Goal: Information Seeking & Learning: Find specific fact

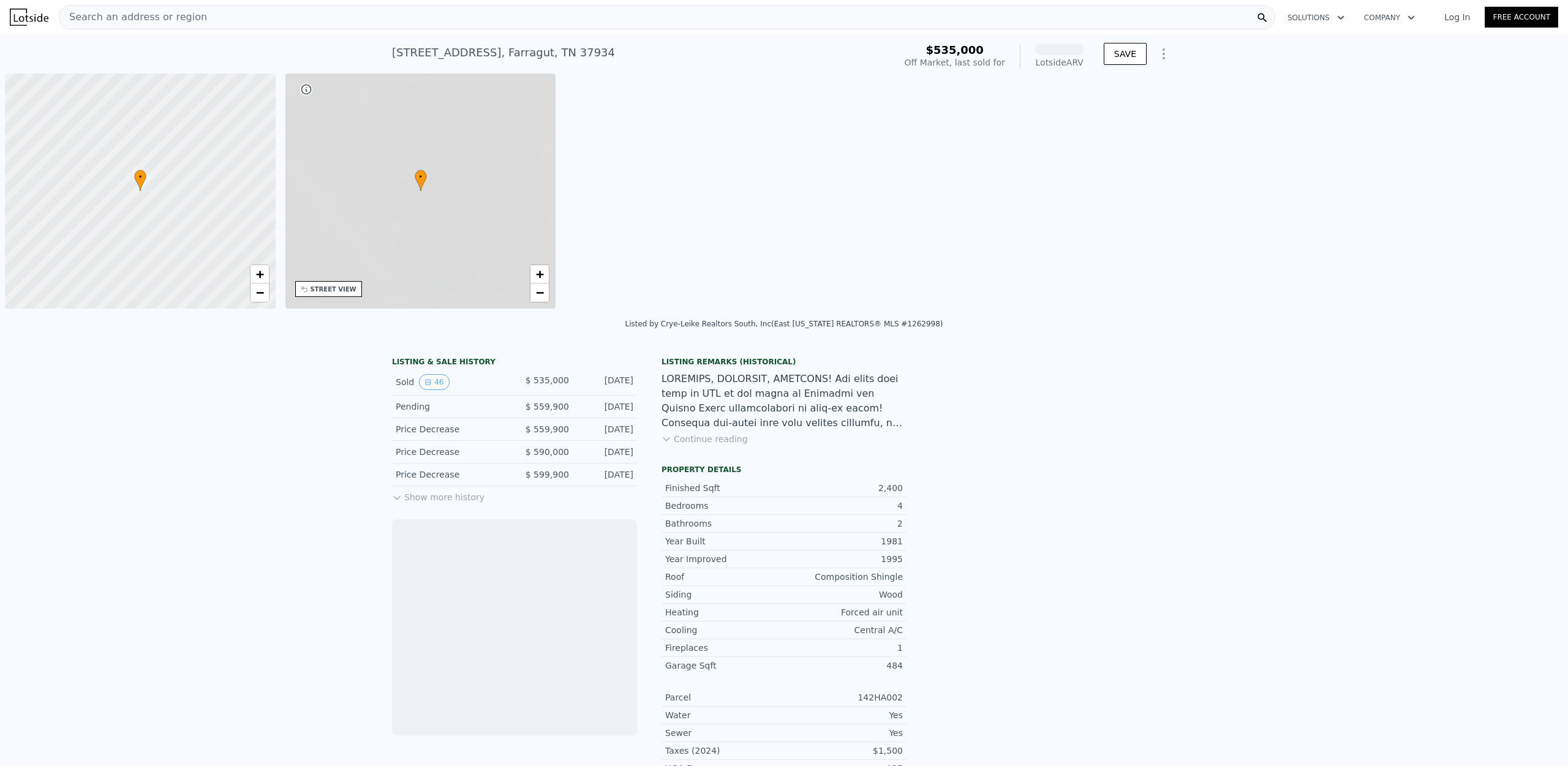
scroll to position [0, 5]
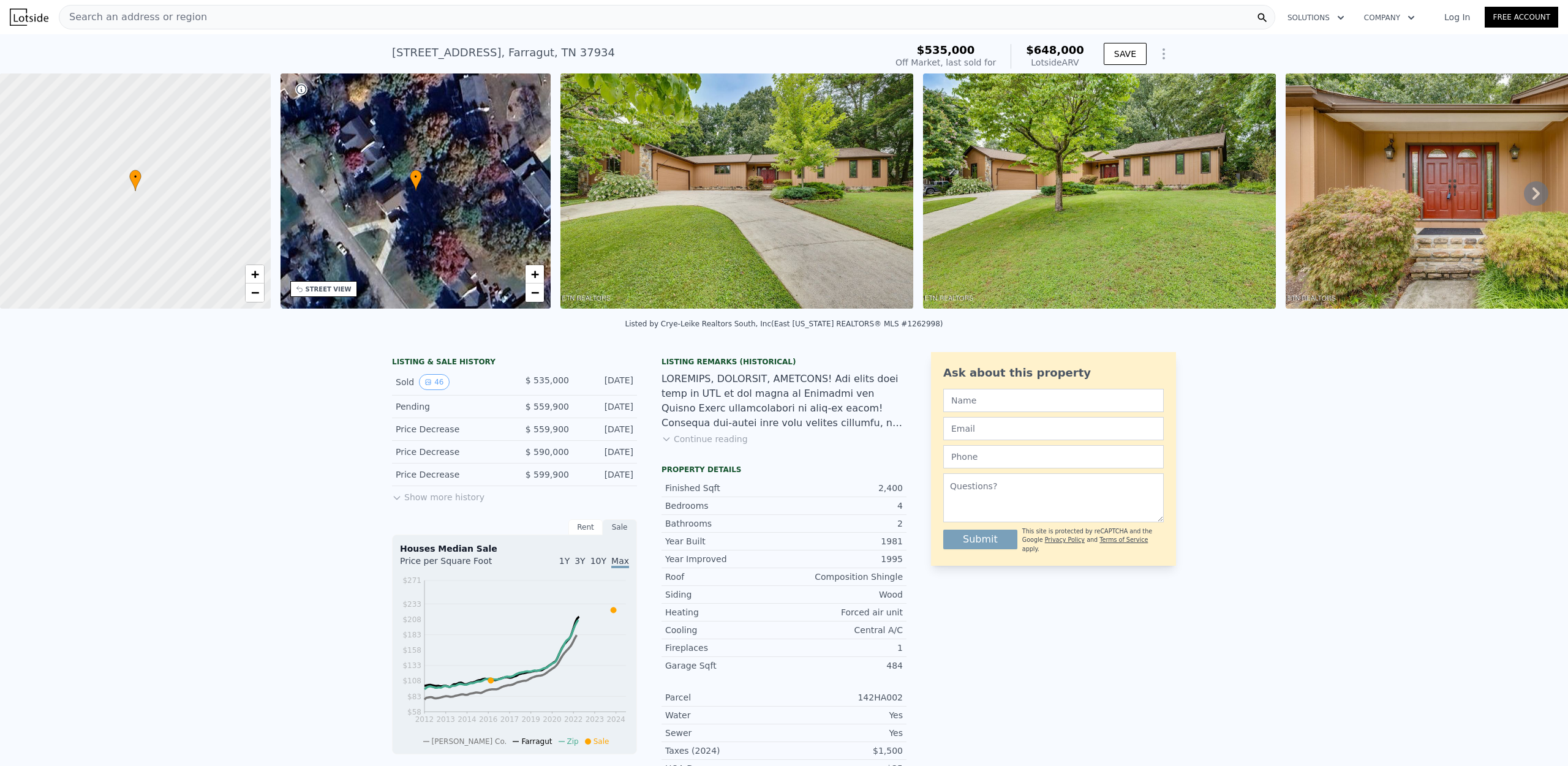
click at [219, 17] on div "Search an address or region" at bounding box center [667, 17] width 1217 height 24
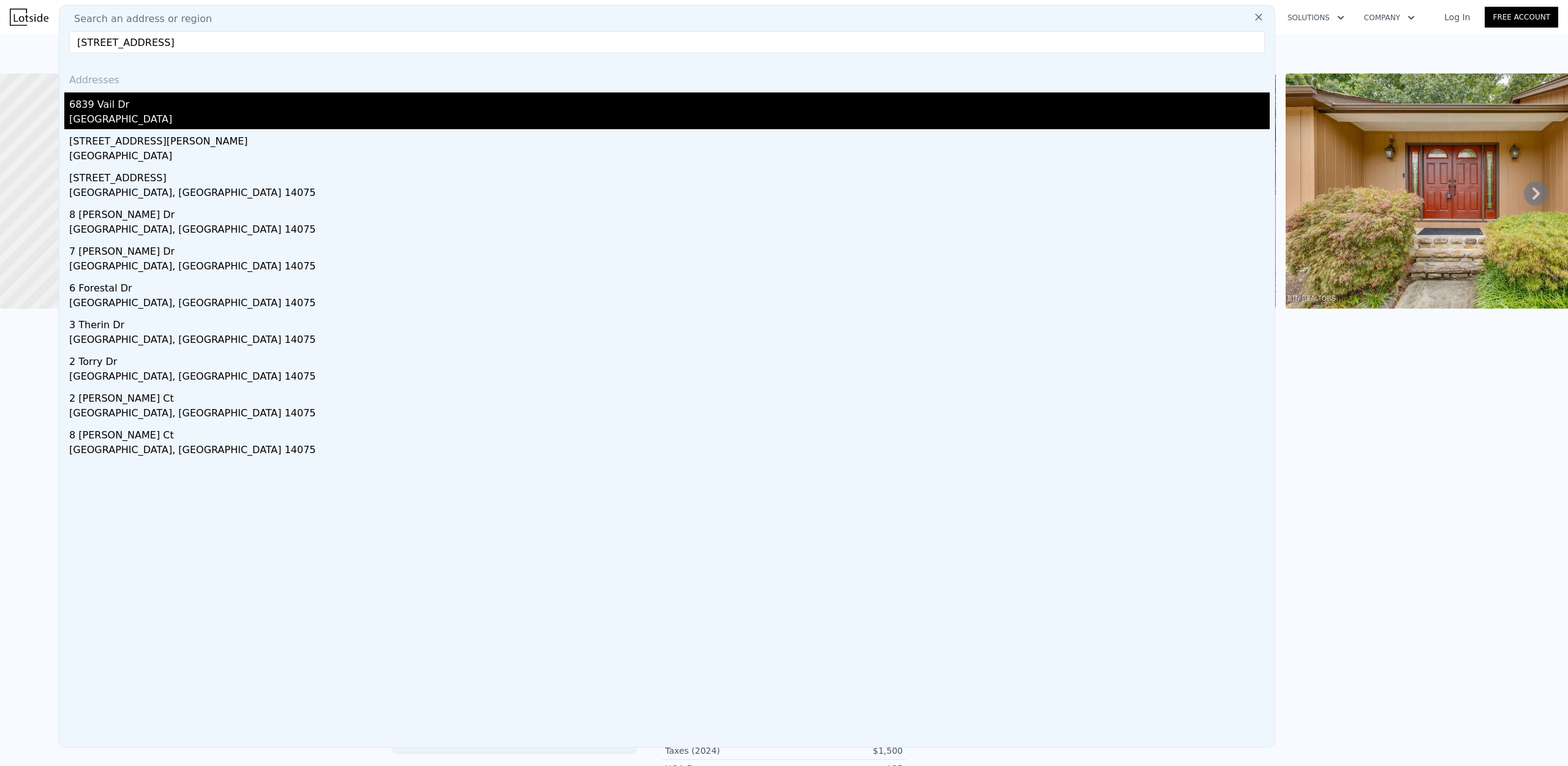
type input "[STREET_ADDRESS]"
click at [194, 115] on div "[GEOGRAPHIC_DATA]" at bounding box center [670, 121] width 1201 height 17
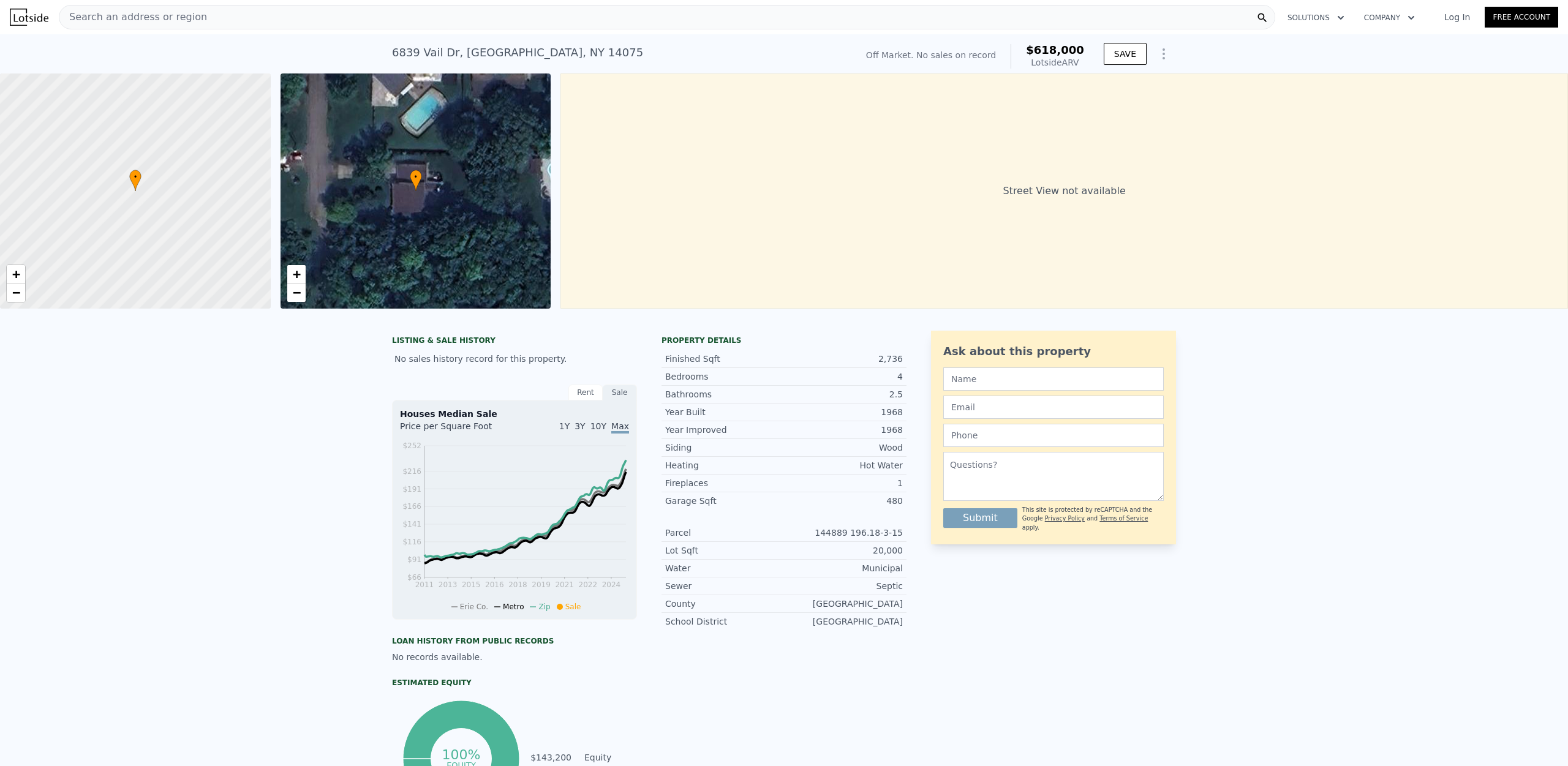
type input "4"
type input "2"
type input "4"
type input "2240"
type input "3354"
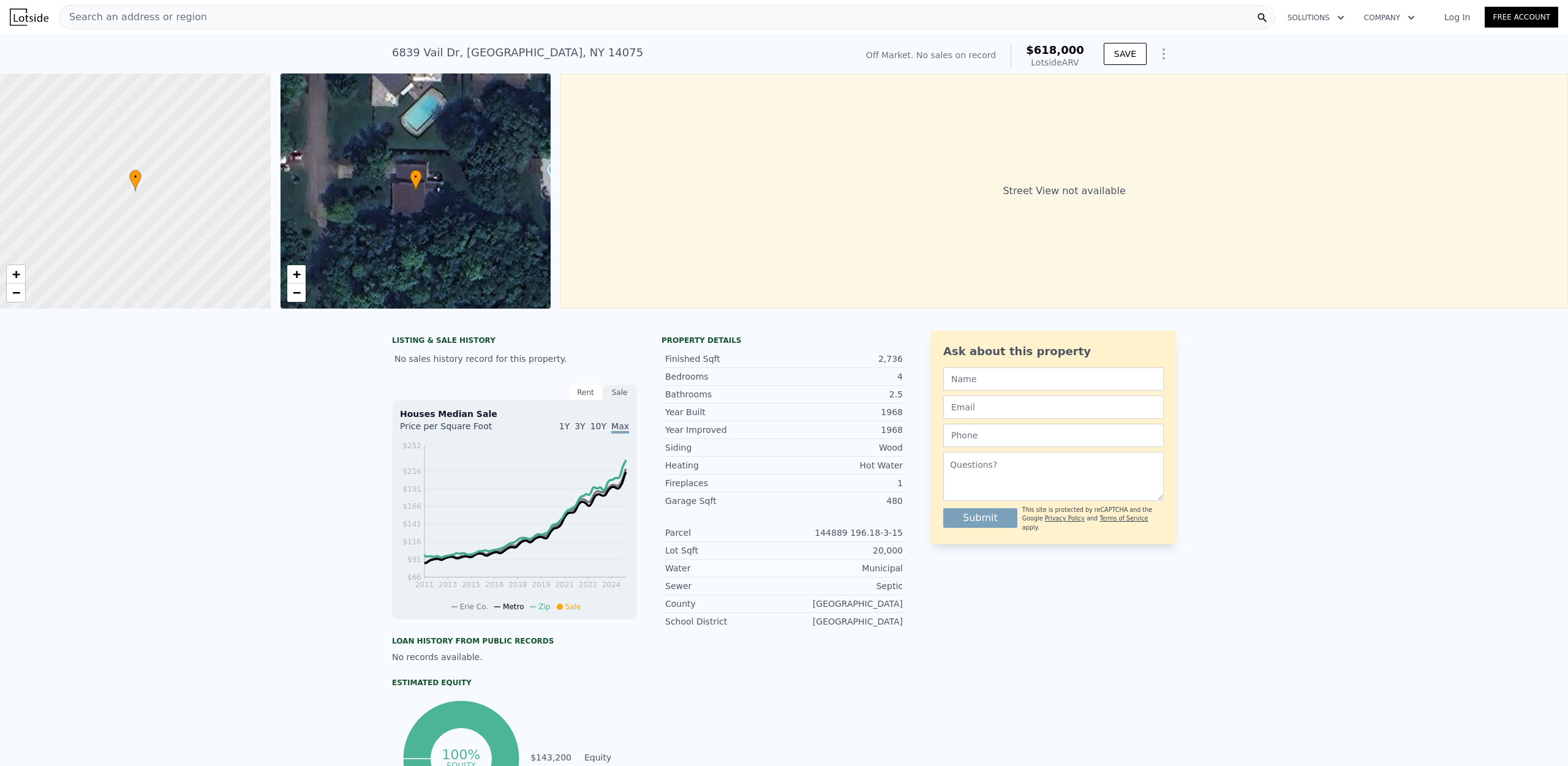
type input "435.6"
type input "24941"
type input "$ 648,000"
type input "$ 39,785"
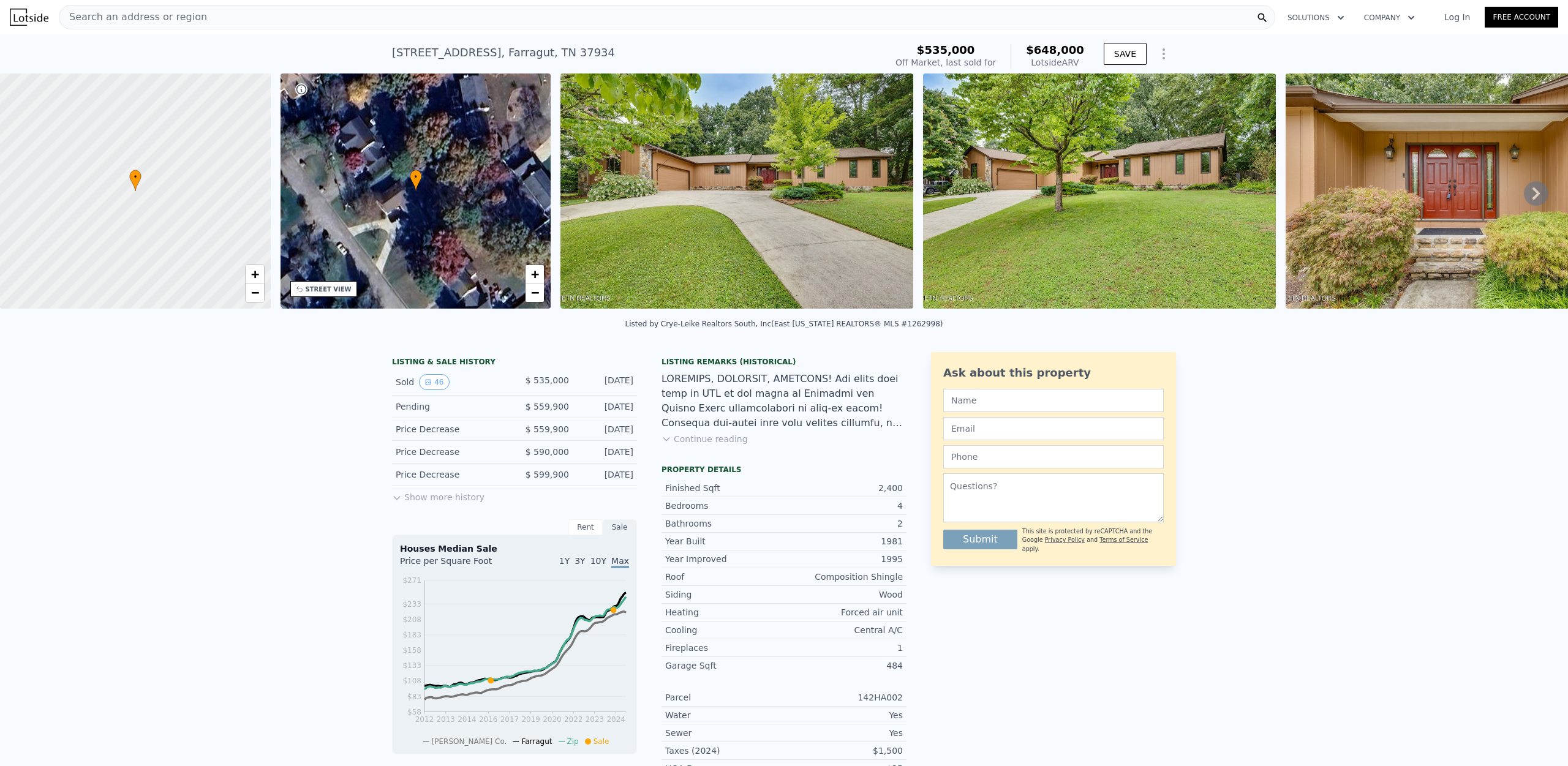
type input "5"
type input "0"
type input "2.5"
type input "1983"
type input "2992"
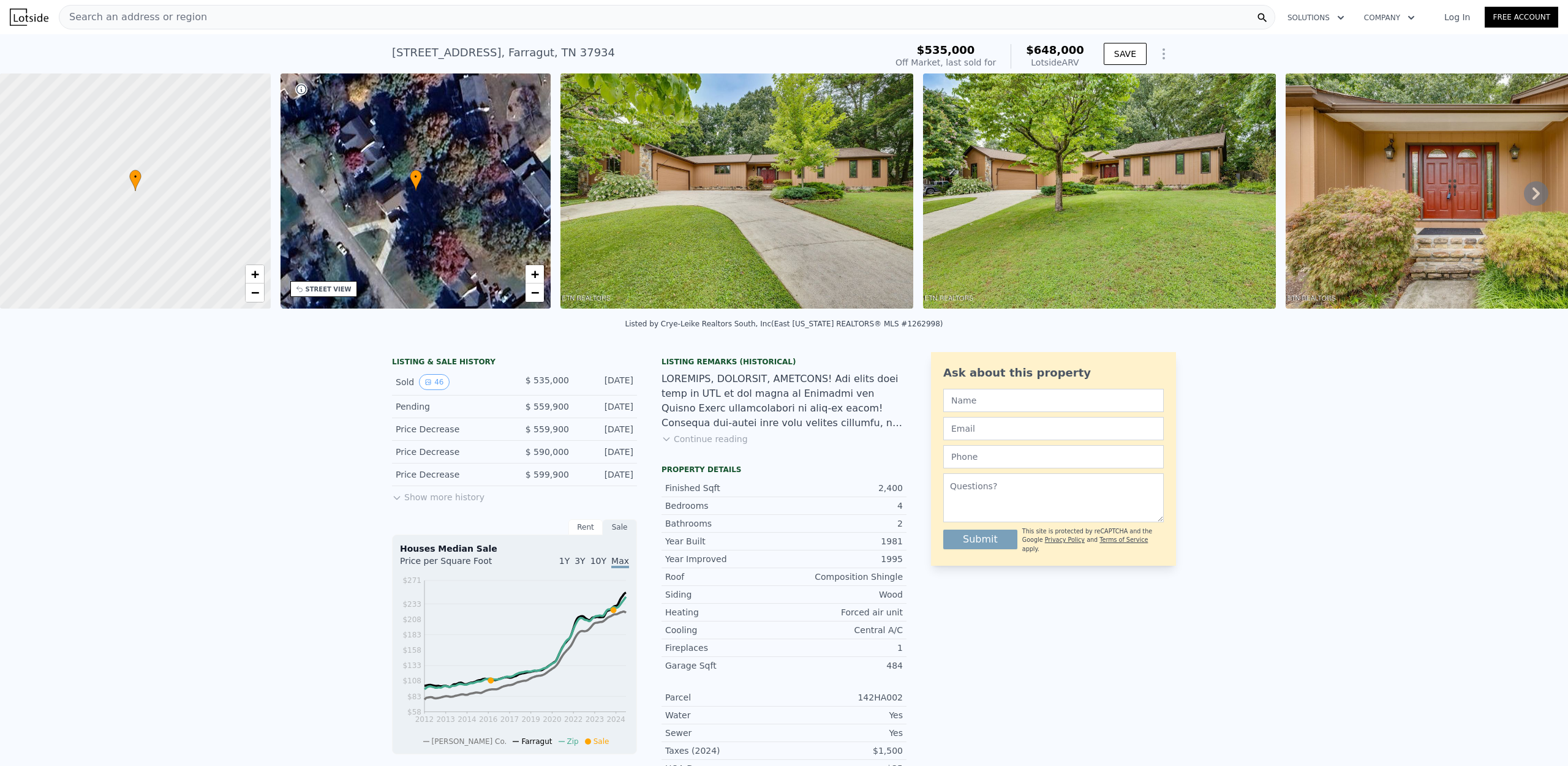
type input "13707"
type input "27007"
type input "$ 618,000"
type input "$ 30,002"
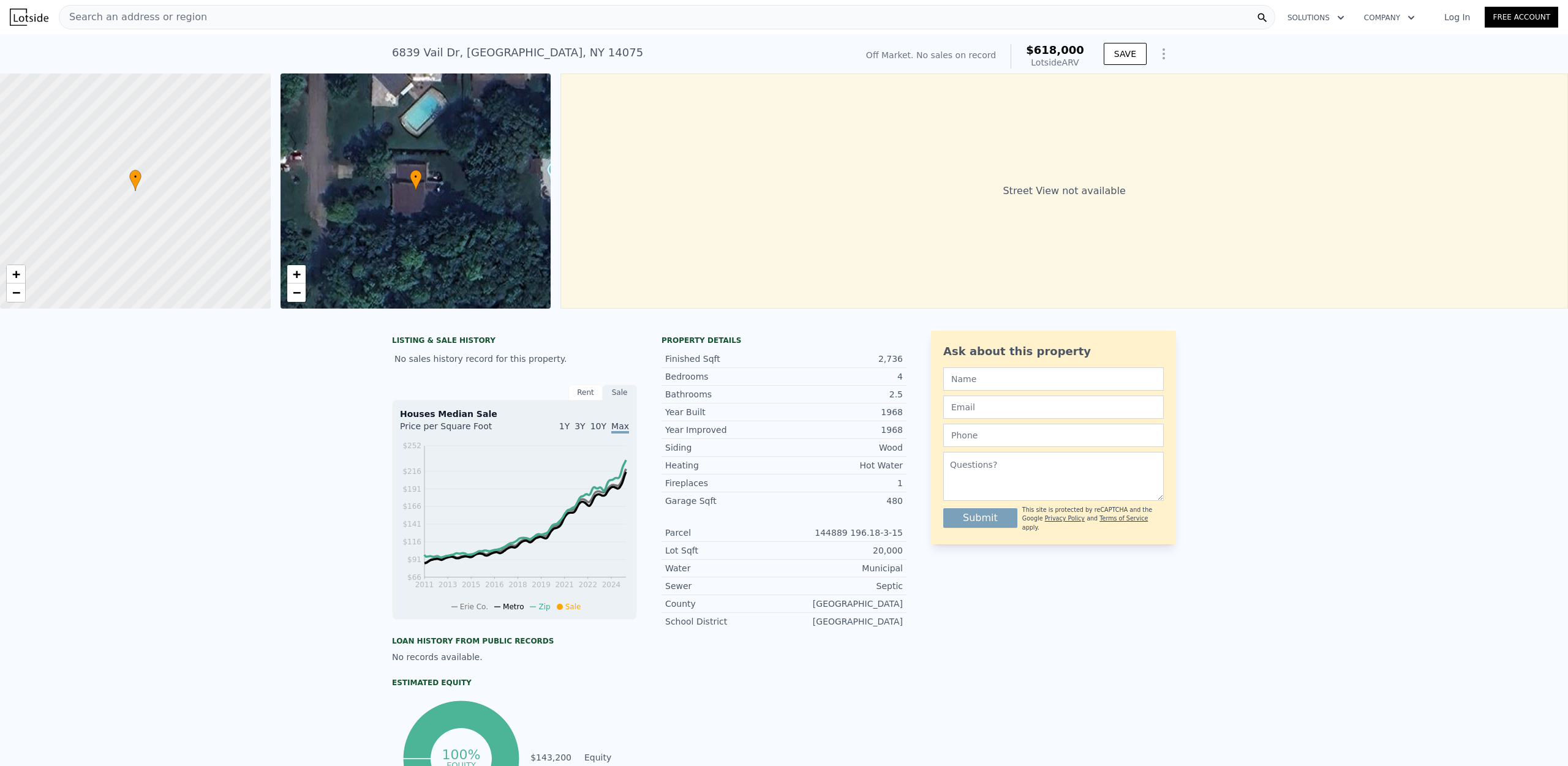
click at [502, 47] on div "[STREET_ADDRESS]" at bounding box center [518, 53] width 251 height 17
click at [459, 50] on div "[STREET_ADDRESS]" at bounding box center [518, 53] width 251 height 17
drag, startPoint x: 450, startPoint y: 50, endPoint x: 362, endPoint y: 50, distance: 88.0
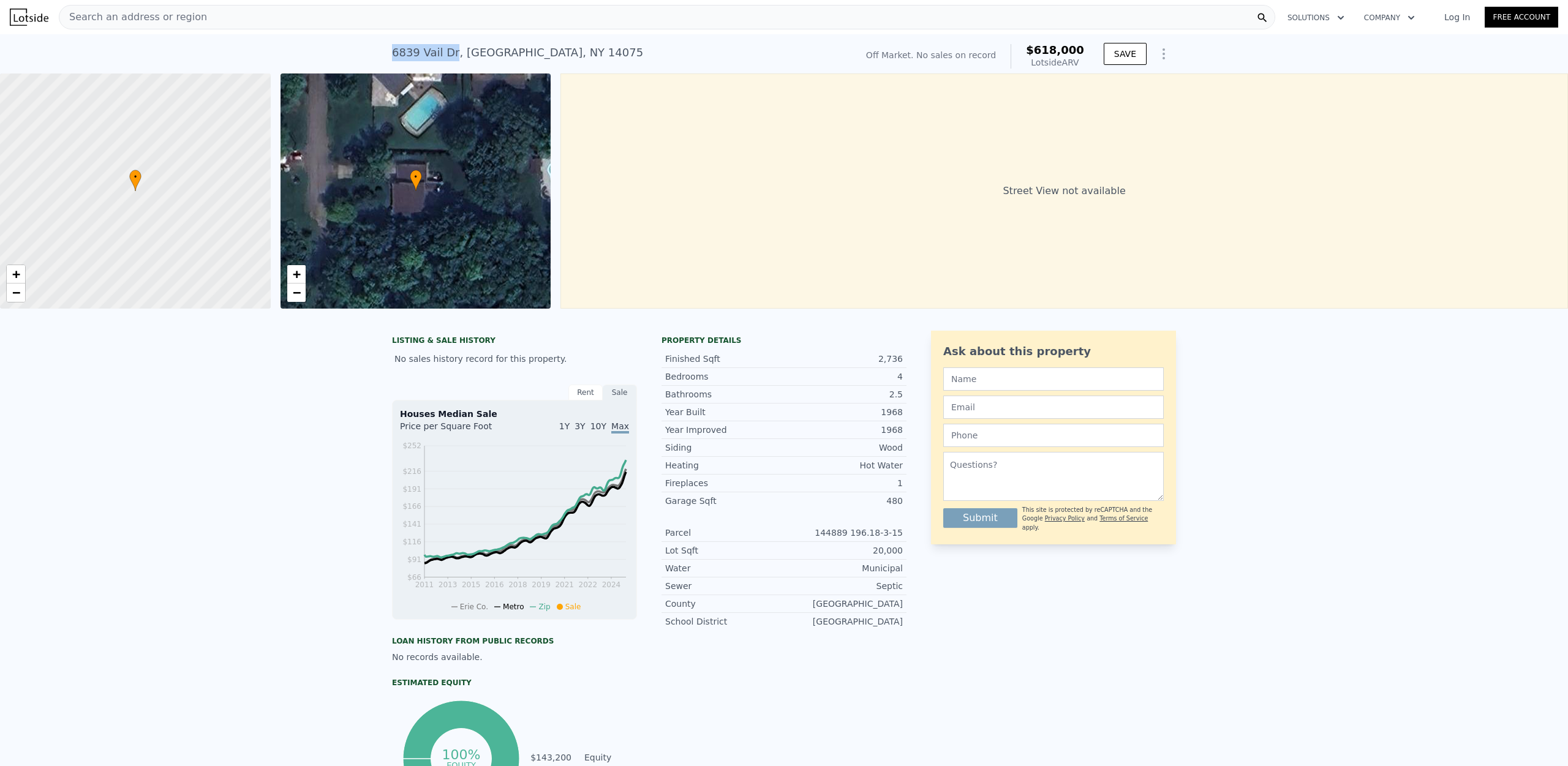
click at [362, 50] on div "[STREET_ADDRESS] No sales on record (~ARV $618k ) Off Market. No sales on recor…" at bounding box center [784, 54] width 1568 height 39
copy div "6839 Vail Dr"
